Goal: Task Accomplishment & Management: Complete application form

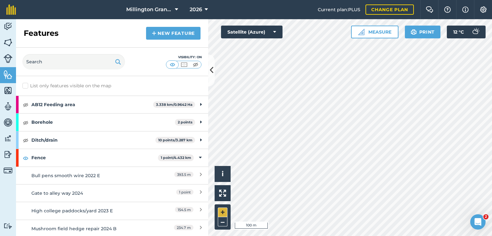
click at [223, 216] on div "Click to start drawing i © 2025 TomTom, Microsoft 100 m + –" at bounding box center [350, 127] width 284 height 217
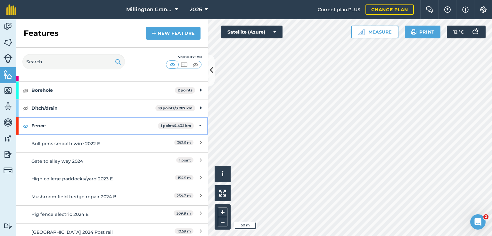
click at [123, 125] on strong "Fence" at bounding box center [94, 125] width 126 height 17
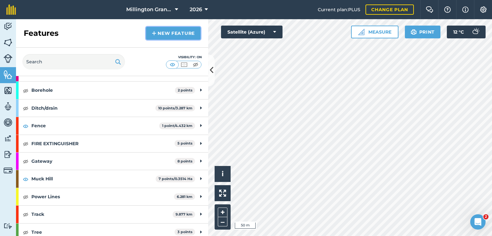
click at [183, 37] on link "New feature" at bounding box center [173, 33] width 54 height 13
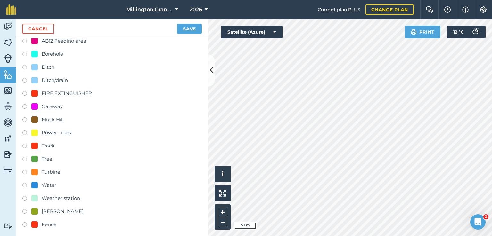
scroll to position [32, 0]
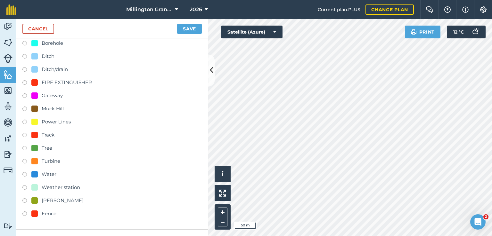
click at [37, 212] on div at bounding box center [34, 214] width 6 height 6
radio input "true"
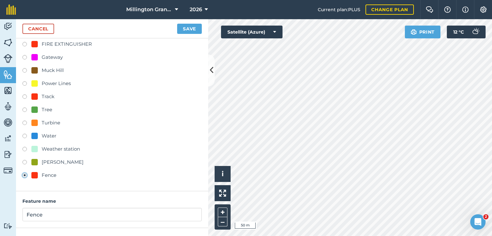
scroll to position [122, 0]
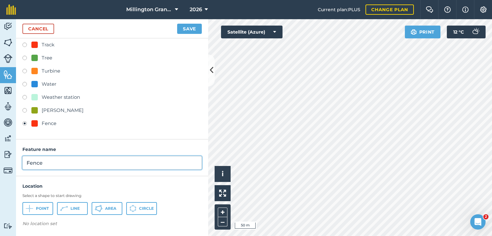
click at [85, 162] on input "Fence" at bounding box center [111, 162] width 179 height 13
type input "Tundale grass none grant"
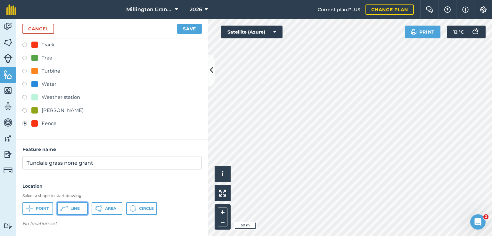
click at [70, 207] on span "Line" at bounding box center [74, 208] width 9 height 5
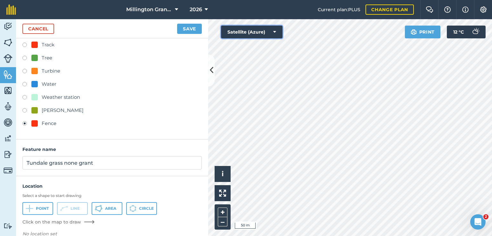
click at [275, 38] on button "Satellite (Azure)" at bounding box center [251, 32] width 61 height 13
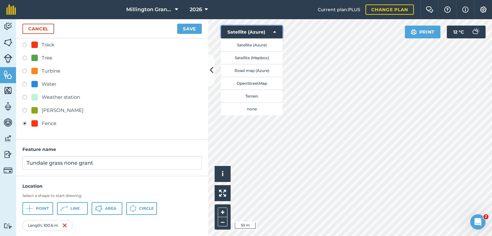
click at [273, 31] on icon at bounding box center [274, 32] width 3 height 6
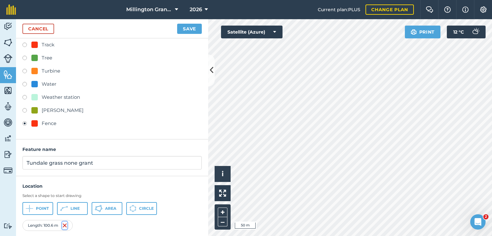
click at [65, 225] on img at bounding box center [64, 226] width 5 height 8
drag, startPoint x: 72, startPoint y: 203, endPoint x: 85, endPoint y: 199, distance: 14.2
click at [72, 204] on button "Line" at bounding box center [72, 208] width 31 height 13
click at [188, 29] on button "Save" at bounding box center [189, 29] width 25 height 10
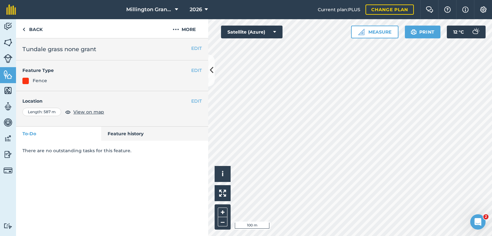
click at [312, 236] on html "[GEOGRAPHIC_DATA] 2026 Current plan : PLUS Change plan Farm Chat Help Info Sett…" at bounding box center [246, 118] width 492 height 236
click at [35, 29] on link "Back" at bounding box center [32, 28] width 33 height 19
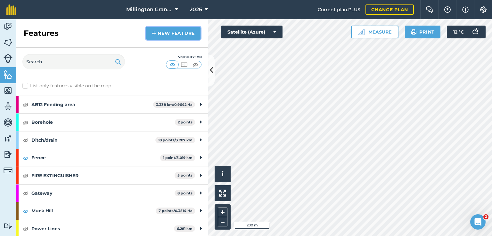
click at [190, 32] on link "New feature" at bounding box center [173, 33] width 54 height 13
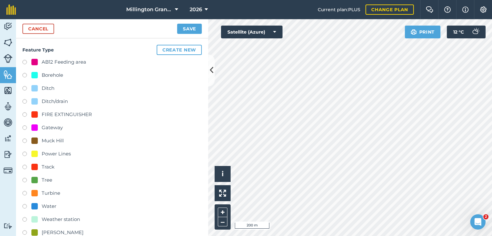
scroll to position [32, 0]
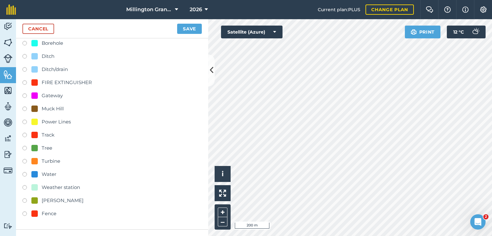
click at [40, 213] on div "Fence" at bounding box center [43, 214] width 25 height 8
radio input "true"
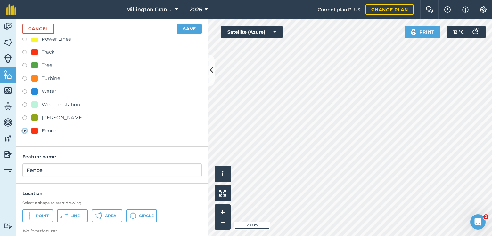
scroll to position [122, 0]
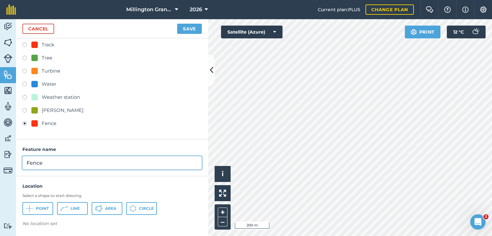
click at [56, 162] on input "Fence" at bounding box center [111, 162] width 179 height 13
type input "Hilly holey woodland side"
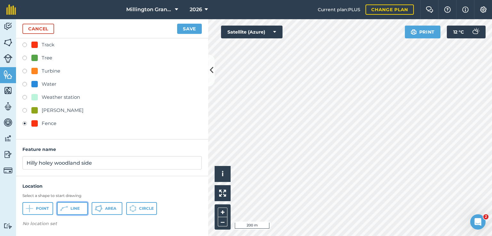
click at [74, 209] on span "Line" at bounding box center [74, 208] width 9 height 5
click at [67, 226] on img at bounding box center [64, 226] width 5 height 8
click at [293, 158] on div at bounding box center [350, 127] width 284 height 217
click at [71, 205] on button "Line" at bounding box center [72, 208] width 31 height 13
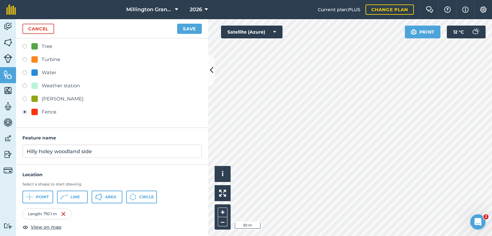
scroll to position [139, 0]
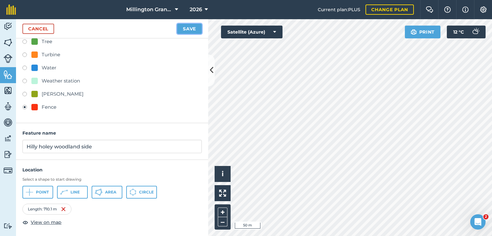
click at [194, 24] on button "Save" at bounding box center [189, 29] width 25 height 10
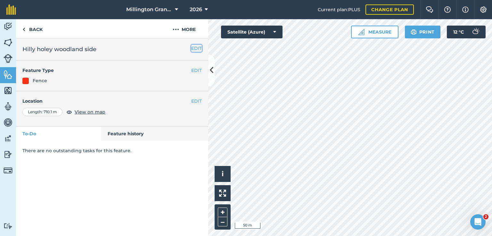
click at [192, 51] on button "EDIT" at bounding box center [196, 48] width 11 height 7
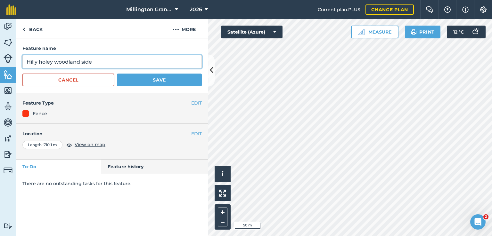
click at [99, 62] on input "Hilly holey woodland side" at bounding box center [111, 61] width 179 height 13
type input "Hilly holey woodland side Grant"
click at [117, 74] on button "Save" at bounding box center [159, 80] width 85 height 13
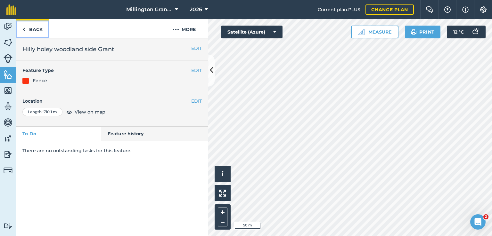
click at [37, 27] on link "Back" at bounding box center [32, 28] width 33 height 19
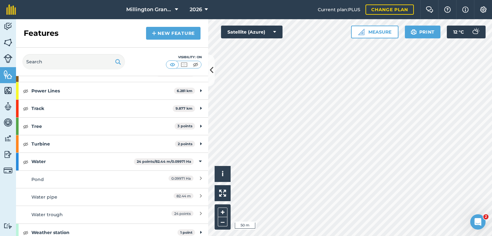
scroll to position [128, 0]
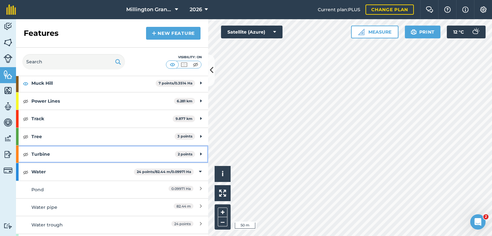
click at [103, 159] on strong "Turbine" at bounding box center [102, 154] width 143 height 17
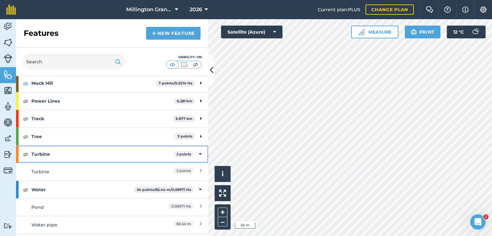
click at [114, 153] on strong "Turbine" at bounding box center [102, 154] width 142 height 17
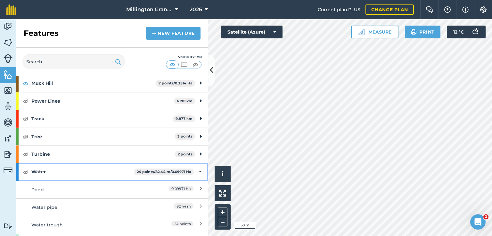
click at [95, 169] on strong "Water" at bounding box center [82, 171] width 102 height 17
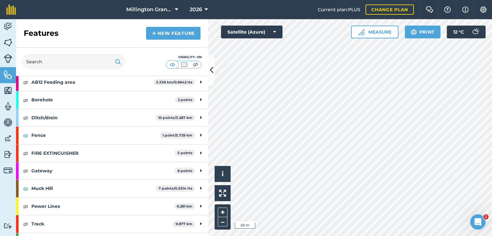
scroll to position [32, 0]
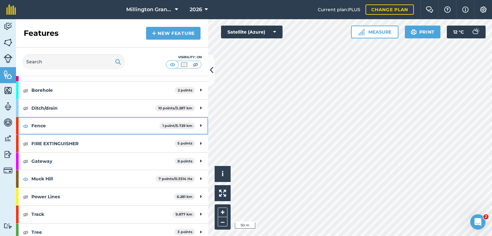
click at [103, 130] on strong "Fence" at bounding box center [95, 125] width 128 height 17
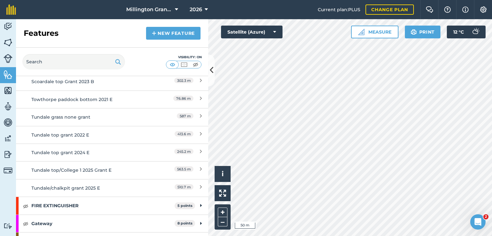
scroll to position [256, 0]
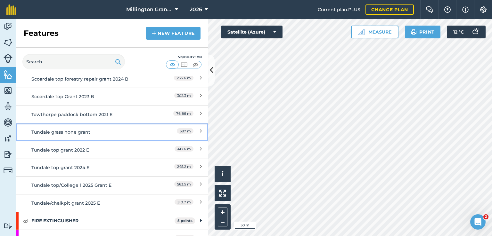
click at [108, 133] on div "Tundale grass none grant" at bounding box center [88, 132] width 114 height 7
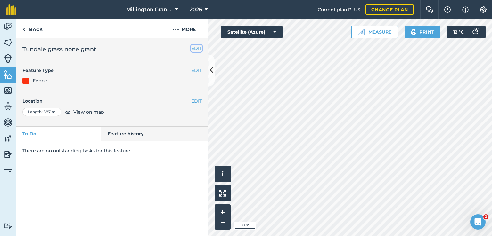
click at [196, 49] on button "EDIT" at bounding box center [196, 48] width 11 height 7
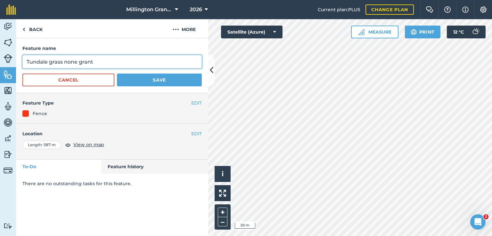
click at [138, 67] on input "Tundale grass none grant" at bounding box center [111, 61] width 179 height 13
type input "Tundale grass none grant E"
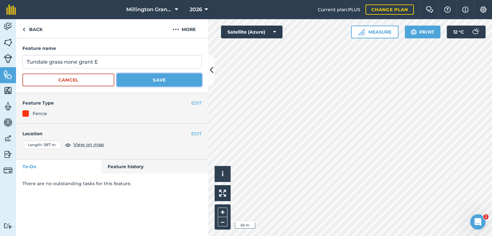
click at [144, 84] on button "Save" at bounding box center [159, 80] width 85 height 13
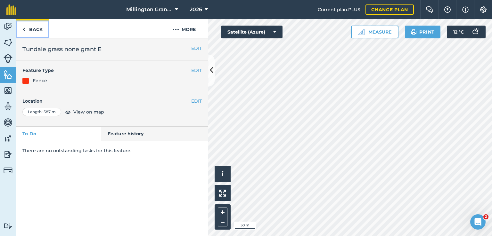
click at [39, 27] on link "Back" at bounding box center [32, 28] width 33 height 19
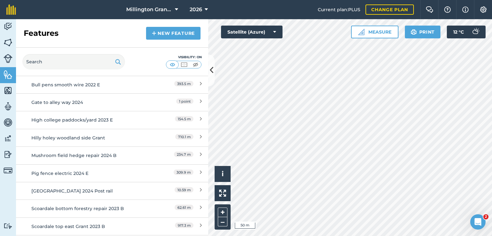
scroll to position [96, 0]
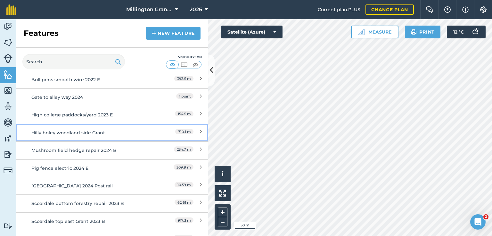
click at [123, 131] on div "Hilly holey woodland side Grant" at bounding box center [88, 132] width 114 height 7
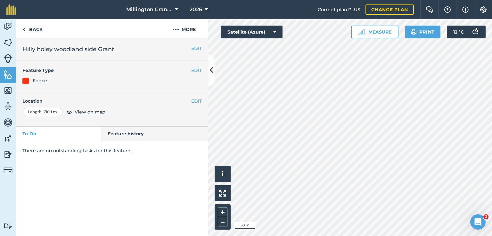
click at [189, 49] on h2 "Hilly holey woodland side Grant" at bounding box center [111, 49] width 179 height 9
click at [193, 49] on button "EDIT" at bounding box center [196, 48] width 11 height 7
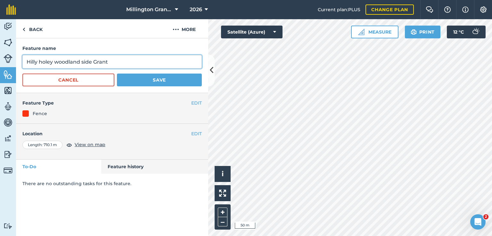
click at [115, 67] on input "Hilly holey woodland side Grant" at bounding box center [111, 61] width 179 height 13
type input "Hilly holey woodland side Grant E"
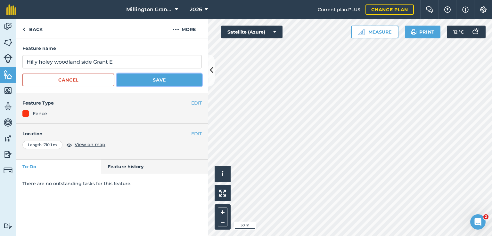
click at [154, 82] on button "Save" at bounding box center [159, 80] width 85 height 13
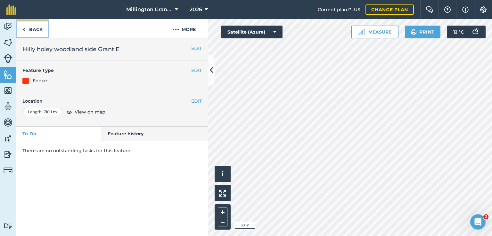
click at [40, 30] on link "Back" at bounding box center [32, 28] width 33 height 19
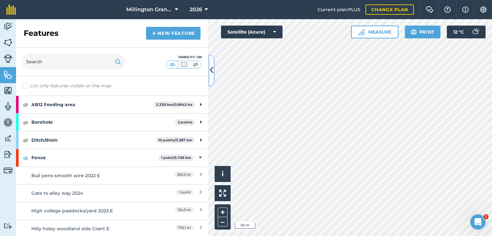
click at [214, 77] on button at bounding box center [211, 70] width 6 height 32
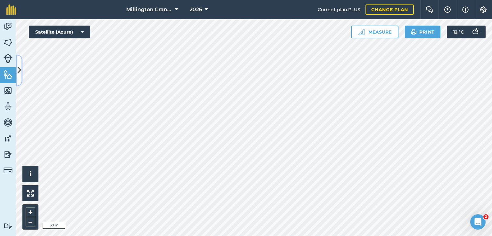
click at [19, 66] on icon at bounding box center [20, 70] width 4 height 11
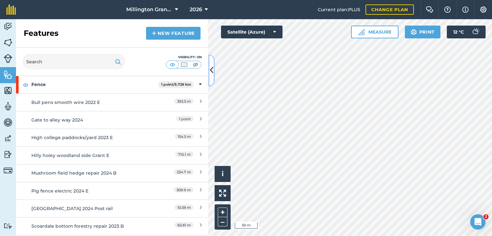
scroll to position [64, 0]
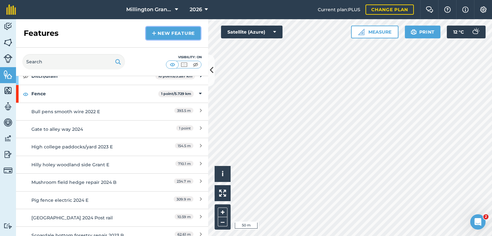
click at [174, 28] on link "New feature" at bounding box center [173, 33] width 54 height 13
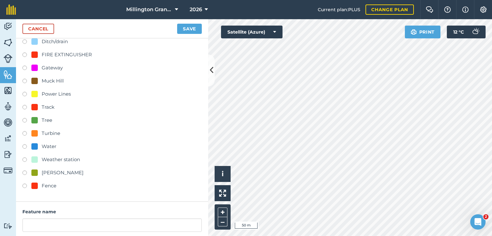
scroll to position [64, 0]
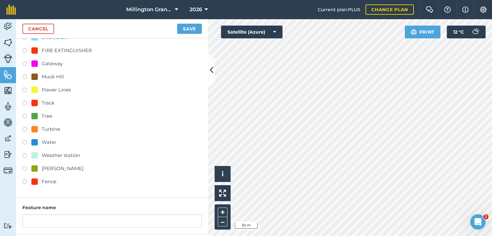
click at [51, 184] on div "Fence" at bounding box center [49, 182] width 15 height 8
radio input "true"
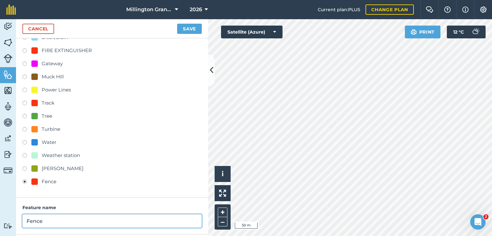
click at [53, 223] on input "Fence" at bounding box center [111, 221] width 179 height 13
click at [52, 222] on input "Fence" at bounding box center [111, 221] width 179 height 13
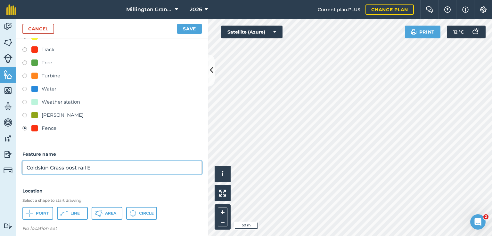
scroll to position [122, 0]
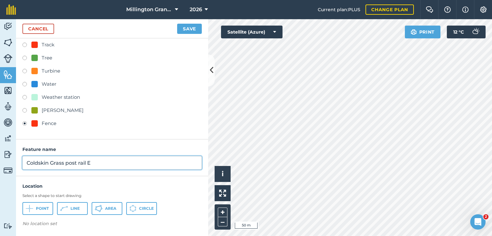
type input "Coldskin Grass post rail E"
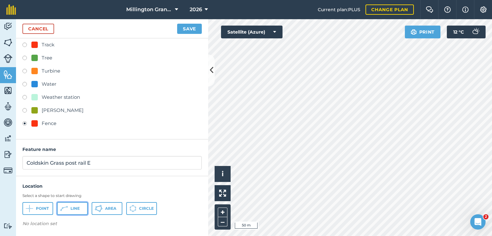
click at [70, 208] on span "Line" at bounding box center [74, 208] width 9 height 5
click at [180, 29] on button "Save" at bounding box center [189, 29] width 25 height 10
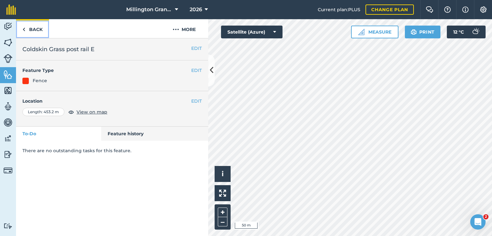
click at [29, 32] on link "Back" at bounding box center [32, 28] width 33 height 19
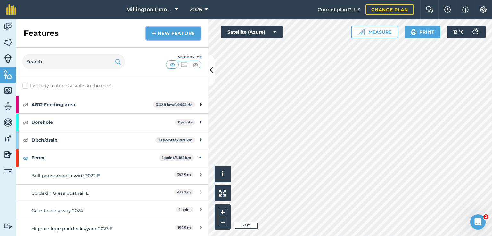
click at [157, 36] on link "New feature" at bounding box center [173, 33] width 54 height 13
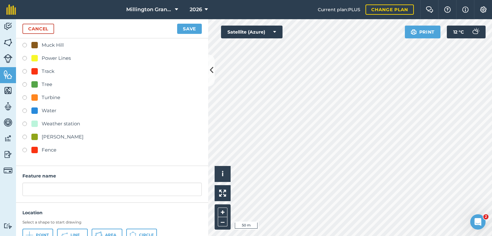
scroll to position [96, 0]
click at [51, 146] on div "Fence" at bounding box center [49, 150] width 15 height 8
radio input "true"
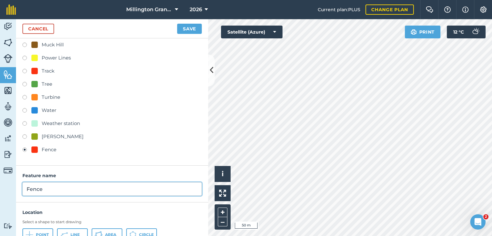
click at [69, 184] on input "Fence" at bounding box center [111, 188] width 179 height 13
type input "H"
type input "Coldskin Grass Stock net E"
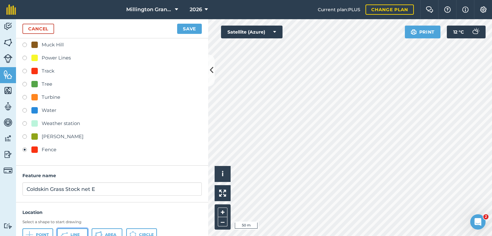
click at [71, 231] on button "Line" at bounding box center [72, 235] width 31 height 13
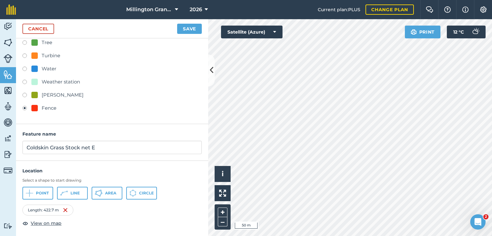
scroll to position [139, 0]
click at [196, 26] on button "Save" at bounding box center [189, 29] width 25 height 10
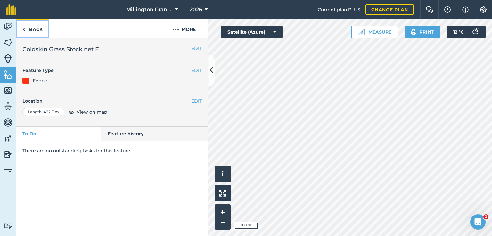
click at [40, 31] on link "Back" at bounding box center [32, 28] width 33 height 19
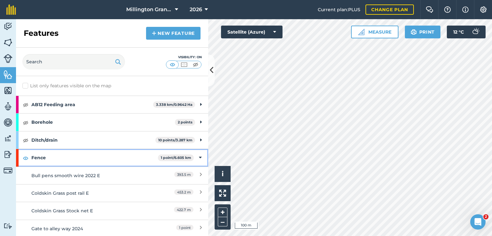
click at [51, 156] on strong "Fence" at bounding box center [94, 157] width 126 height 17
